Goal: Navigation & Orientation: Find specific page/section

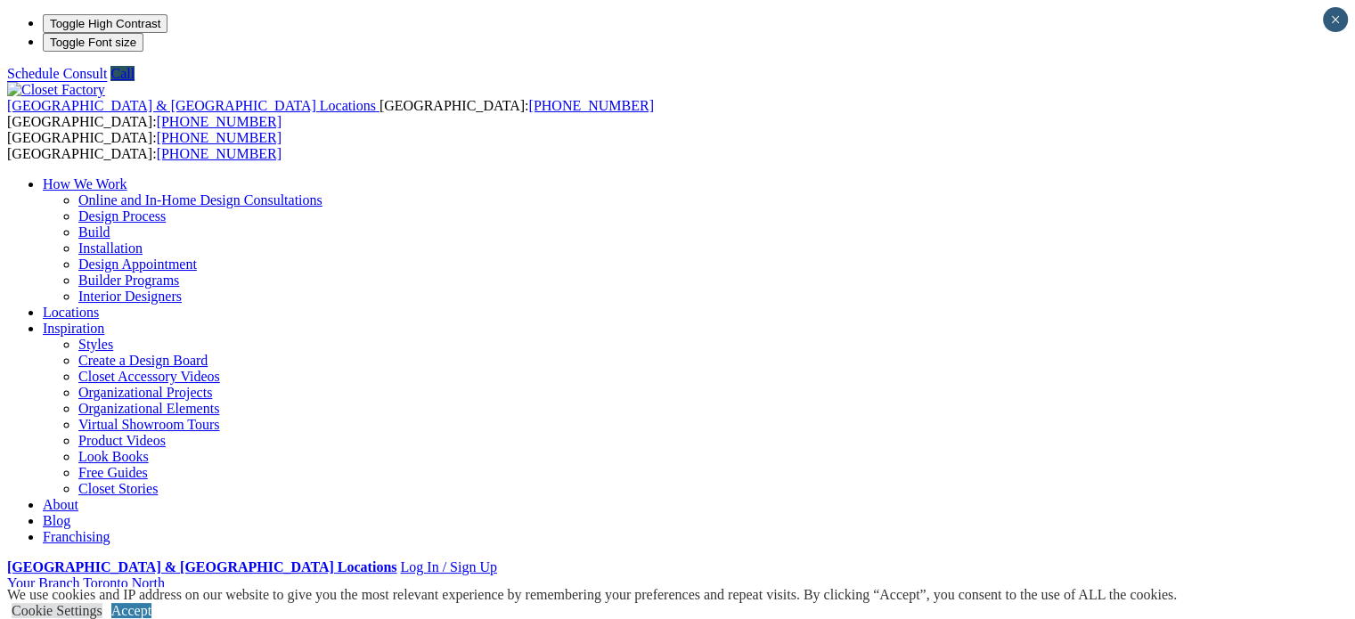
click at [142, 240] on link "Installation" at bounding box center [110, 247] width 64 height 15
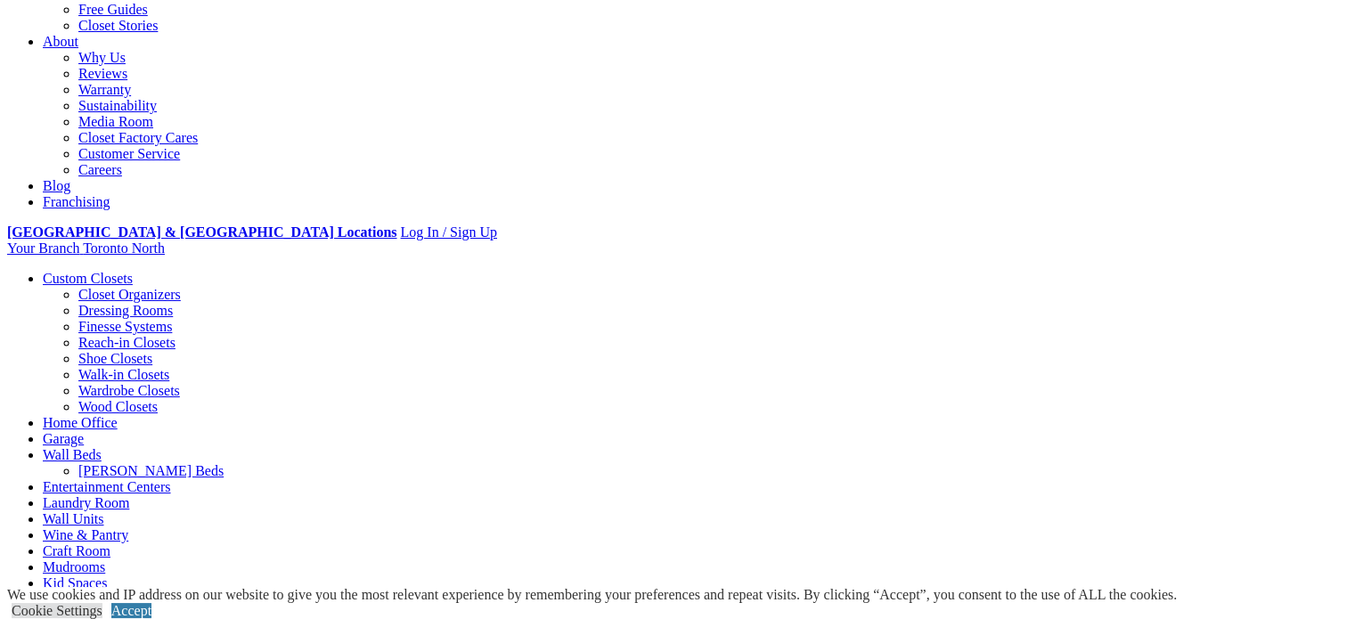
scroll to position [356, 0]
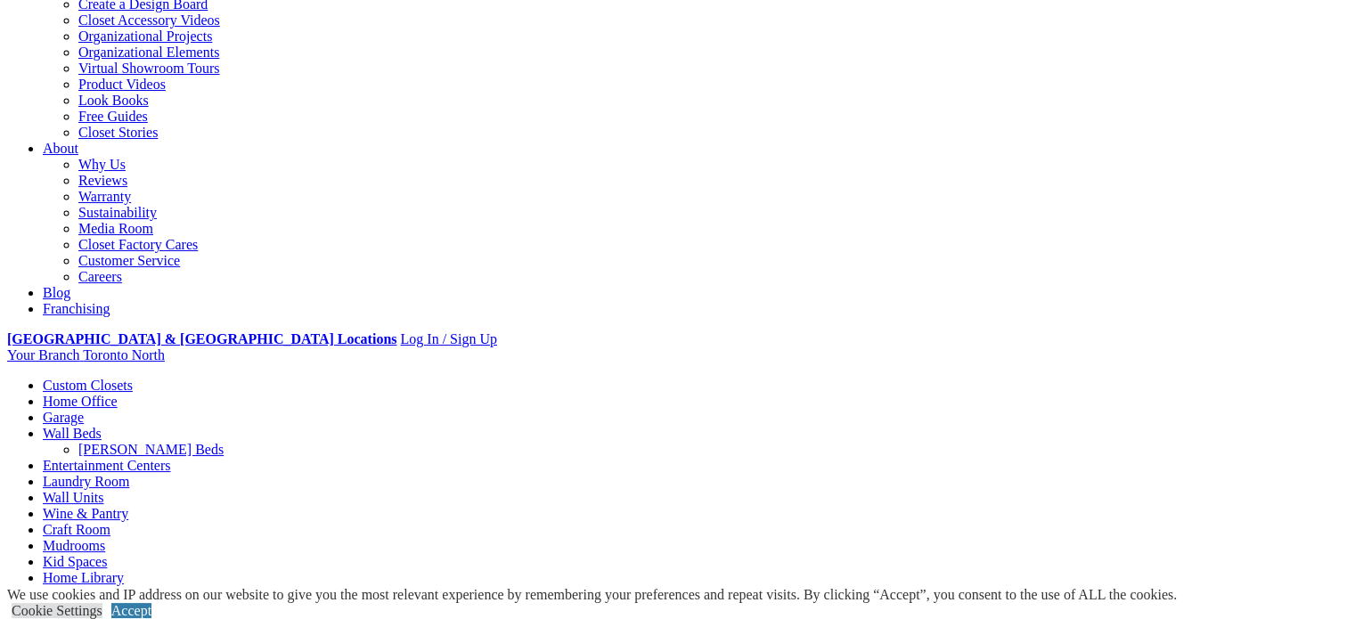
click at [84, 410] on link "Garage" at bounding box center [63, 417] width 41 height 15
